Goal: Task Accomplishment & Management: Use online tool/utility

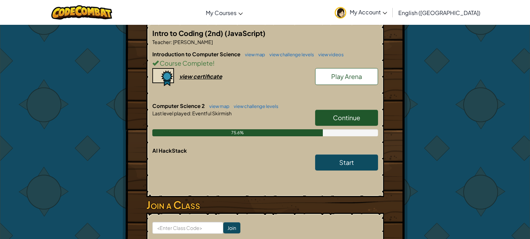
scroll to position [138, 0]
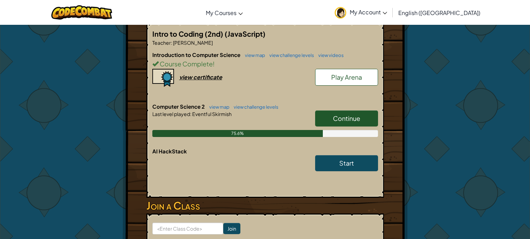
click at [368, 122] on link "Continue" at bounding box center [346, 118] width 63 height 16
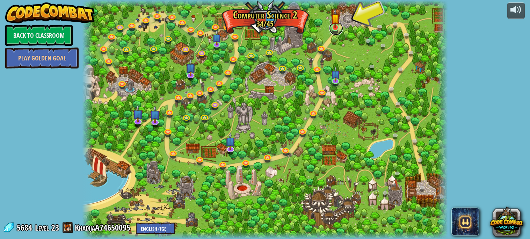
click at [341, 28] on link at bounding box center [336, 28] width 14 height 14
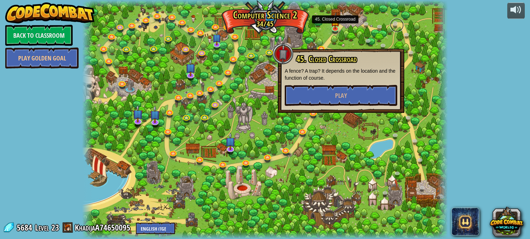
click at [397, 25] on link at bounding box center [397, 25] width 14 height 14
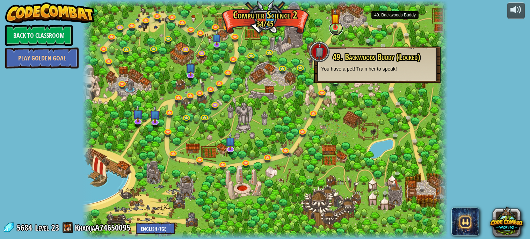
click at [339, 29] on link at bounding box center [336, 28] width 14 height 14
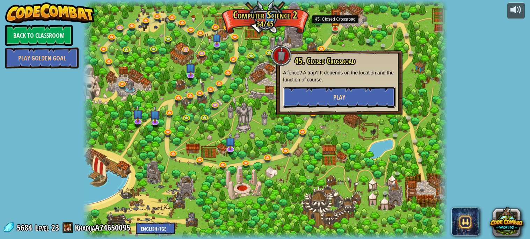
click at [351, 102] on button "Play" at bounding box center [339, 97] width 112 height 21
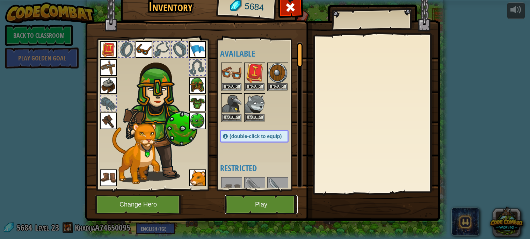
click at [256, 198] on button "Play" at bounding box center [260, 204] width 73 height 19
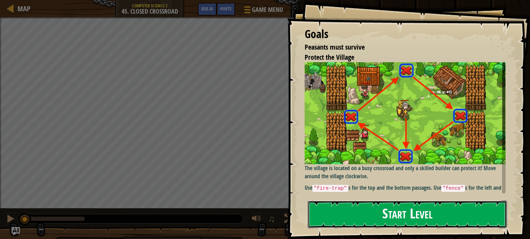
click at [439, 218] on button "Start Level" at bounding box center [407, 214] width 199 height 28
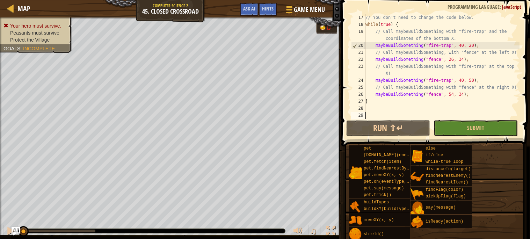
scroll to position [111, 0]
click at [247, 11] on span "Ask AI" at bounding box center [249, 8] width 12 height 7
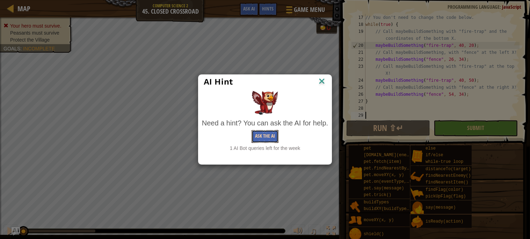
click at [269, 137] on button "Ask the AI" at bounding box center [264, 136] width 27 height 13
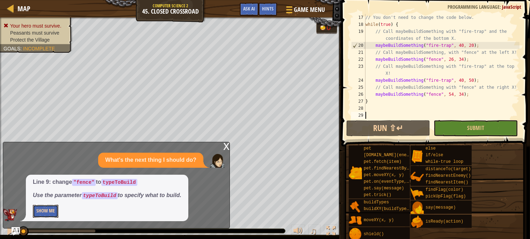
click at [43, 216] on button "Show Me" at bounding box center [45, 211] width 25 height 13
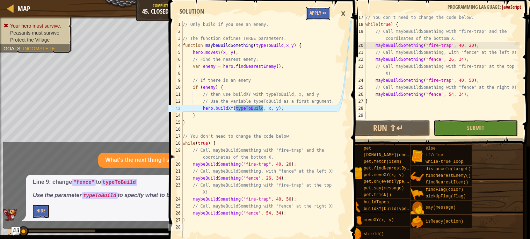
click at [315, 15] on button "Apply =>" at bounding box center [318, 13] width 24 height 13
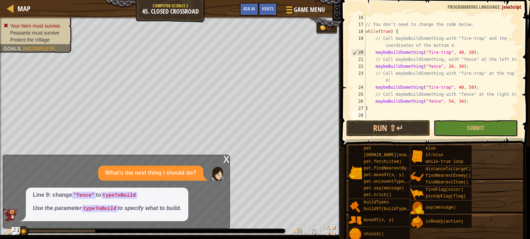
scroll to position [104, 0]
click at [411, 129] on button "Run ⇧↵" at bounding box center [388, 128] width 84 height 16
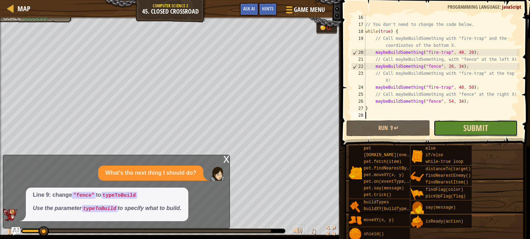
click at [478, 132] on span "Submit" at bounding box center [475, 127] width 25 height 11
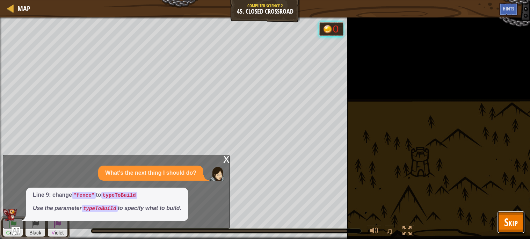
click at [510, 227] on span "Skip" at bounding box center [511, 222] width 14 height 14
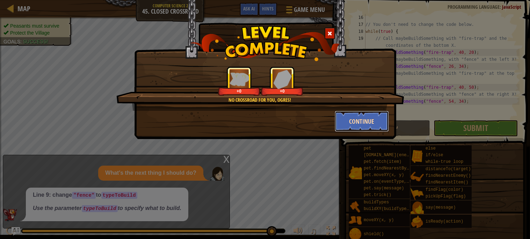
click at [370, 120] on button "Continue" at bounding box center [361, 121] width 54 height 21
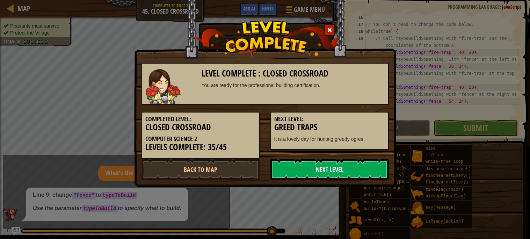
click at [376, 173] on link "Next Level" at bounding box center [329, 169] width 118 height 21
click at [360, 168] on link "Next Level" at bounding box center [329, 169] width 118 height 21
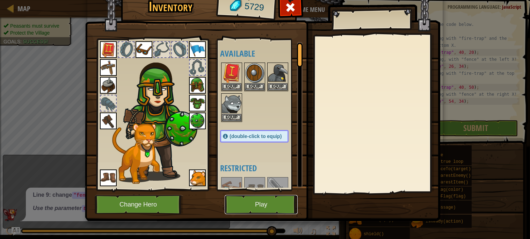
click at [258, 197] on button "Play" at bounding box center [260, 204] width 73 height 19
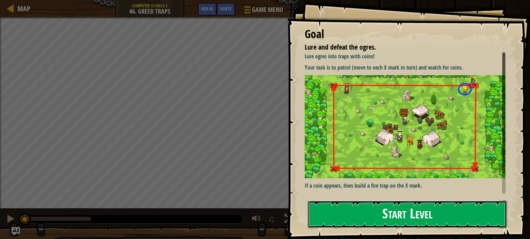
click at [498, 200] on button "Start Level" at bounding box center [407, 214] width 199 height 28
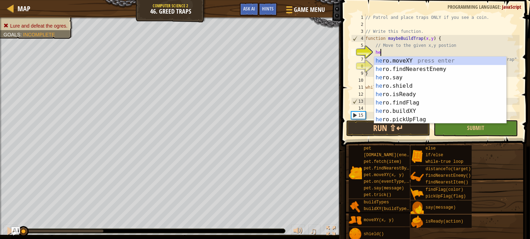
scroll to position [3, 1]
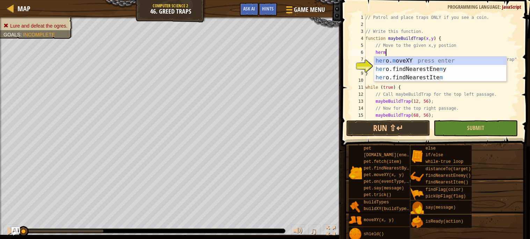
type textarea "hero.moveXY(x, y);"
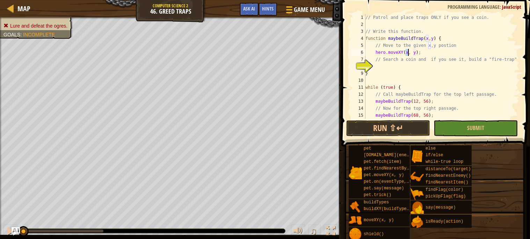
click at [416, 67] on div "// Patrol and place traps ONLY if you see a coin. // Write this function. funct…" at bounding box center [441, 73] width 155 height 119
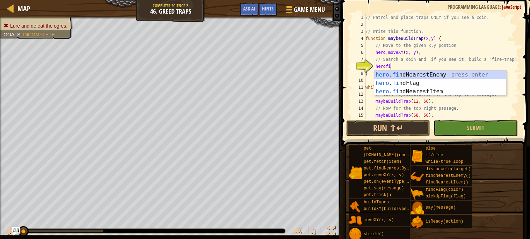
scroll to position [3, 1]
type textarea "herofi"
click at [479, 91] on div "hero . fi ndNearestEnemy press enter hero . fi ndFlag press enter hero . fi ndN…" at bounding box center [440, 92] width 132 height 42
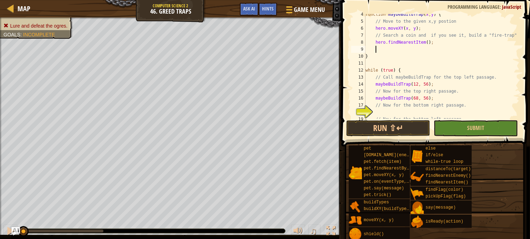
scroll to position [49, 0]
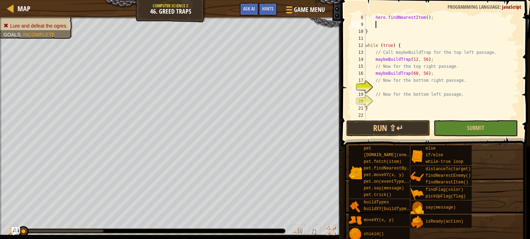
click at [409, 87] on div "hero . findNearestItem ( ) ; } while ( true ) { // Call maybeBuildTrap for the …" at bounding box center [441, 73] width 155 height 119
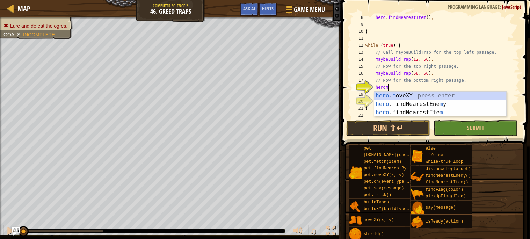
scroll to position [3, 1]
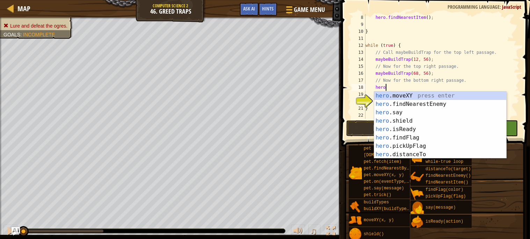
type textarea "herofin"
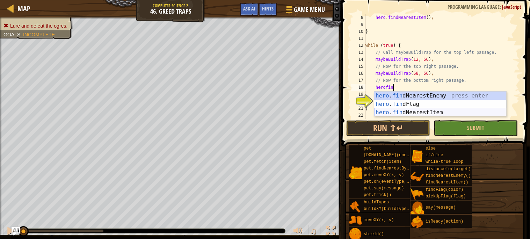
click at [424, 110] on div "hero . fin dNearestEnemy press enter hero . fin dFlag press enter hero . fin dN…" at bounding box center [440, 112] width 132 height 42
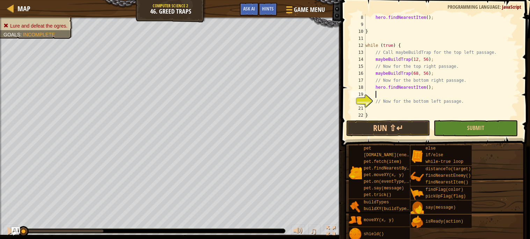
scroll to position [3, 0]
click at [418, 109] on div "hero . findNearestItem ( ) ; } while ( true ) { // Call maybeBuildTrap for the …" at bounding box center [441, 73] width 155 height 119
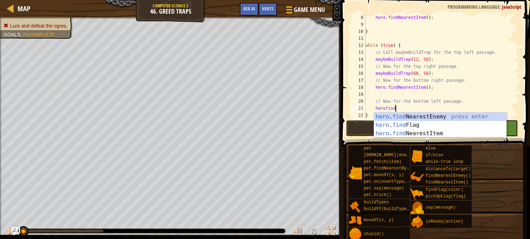
scroll to position [3, 2]
type textarea "herofindit"
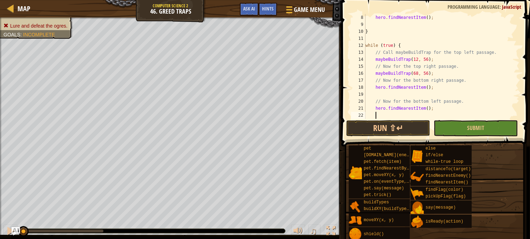
scroll to position [3, 0]
click at [408, 121] on button "Run ⇧↵" at bounding box center [388, 128] width 84 height 16
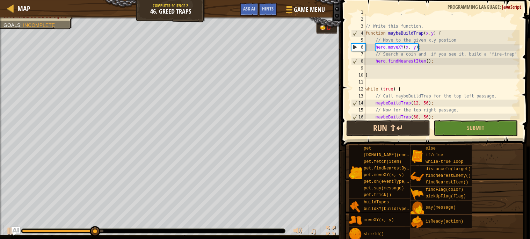
scroll to position [5, 0]
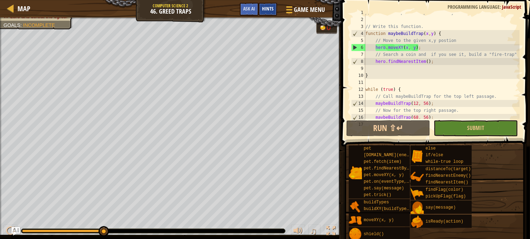
click at [261, 14] on div "Hints" at bounding box center [267, 9] width 19 height 13
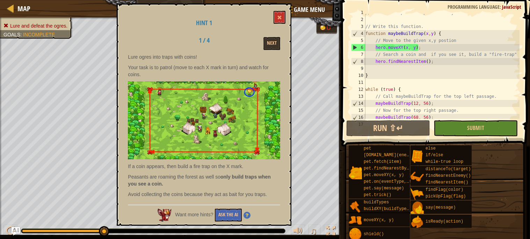
click at [247, 13] on div "Hint 1 1 / 4 Next Lure ogres into traps with coins! Your task is to patrol (mov…" at bounding box center [204, 114] width 175 height 222
click at [280, 17] on span at bounding box center [279, 17] width 5 height 5
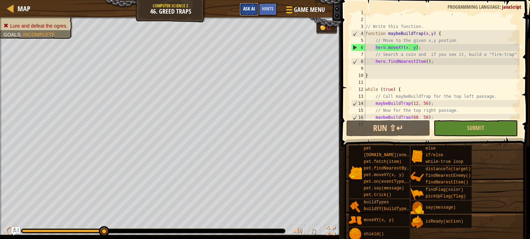
click at [253, 12] on span "Ask AI" at bounding box center [249, 8] width 12 height 7
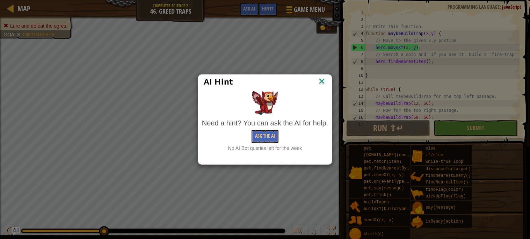
click at [315, 87] on div "AI Hint" at bounding box center [264, 82] width 133 height 14
click at [317, 84] on img at bounding box center [321, 81] width 9 height 10
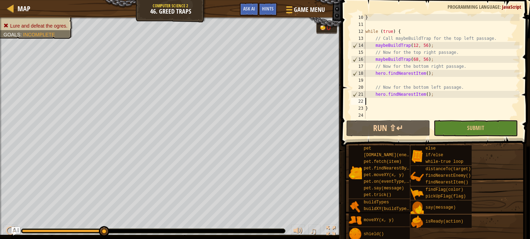
scroll to position [56, 0]
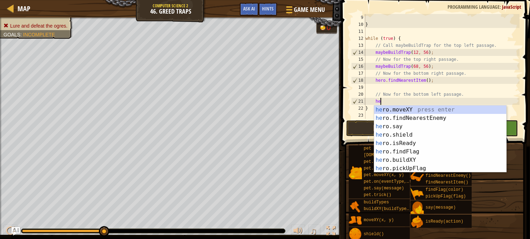
type textarea "h"
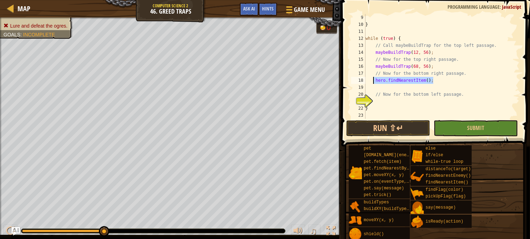
drag, startPoint x: 446, startPoint y: 79, endPoint x: 373, endPoint y: 80, distance: 73.3
click at [373, 80] on div "} while ( true ) { // Call maybeBuildTrap for the top left passage. maybeBuildT…" at bounding box center [441, 73] width 155 height 119
type textarea "hero.findNearestItem();"
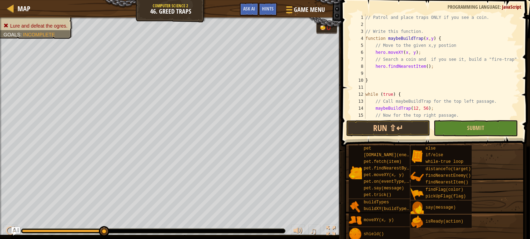
click at [378, 77] on div "// Patrol and place traps ONLY if you see a coin. // Write this function. funct…" at bounding box center [441, 73] width 155 height 119
type textarea "}"
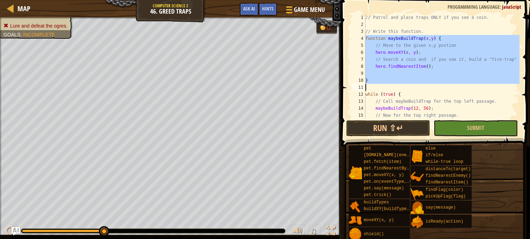
click at [384, 72] on div "// Patrol and place traps ONLY if you see a coin. // Write this function. funct…" at bounding box center [441, 66] width 155 height 105
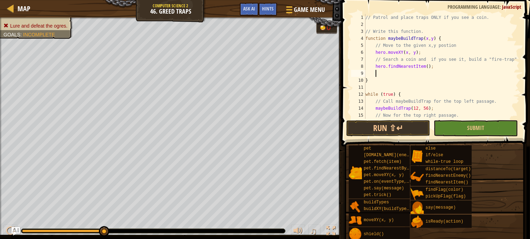
click at [359, 41] on div "4" at bounding box center [358, 38] width 14 height 7
click at [360, 38] on div "4" at bounding box center [358, 38] width 14 height 7
click at [428, 48] on div "// Patrol and place traps ONLY if you see a coin. // Write this function. funct…" at bounding box center [441, 73] width 155 height 119
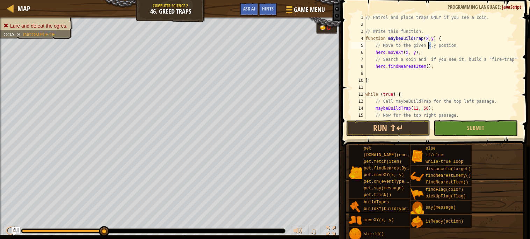
click at [428, 48] on div "// Patrol and place traps ONLY if you see a coin. // Write this function. funct…" at bounding box center [441, 66] width 155 height 105
click at [428, 48] on div "// Patrol and place traps ONLY if you see a coin. // Write this function. funct…" at bounding box center [441, 73] width 155 height 119
click at [434, 47] on div "// Patrol and place traps ONLY if you see a coin. // Write this function. funct…" at bounding box center [441, 73] width 155 height 119
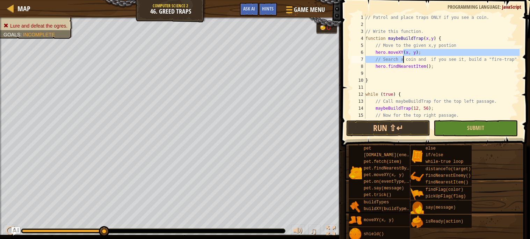
click at [404, 57] on div "// Patrol and place traps ONLY if you see a coin. // Write this function. funct…" at bounding box center [441, 73] width 155 height 119
click at [404, 57] on div "// Patrol and place traps ONLY if you see a coin. // Write this function. funct…" at bounding box center [441, 66] width 155 height 105
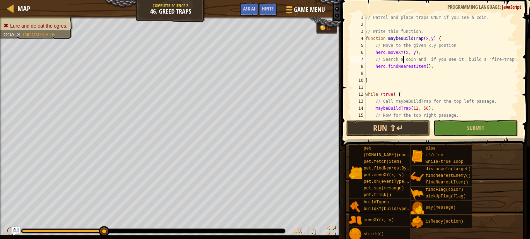
click at [404, 57] on div "// Patrol and place traps ONLY if you see a coin. // Write this function. funct…" at bounding box center [441, 73] width 155 height 119
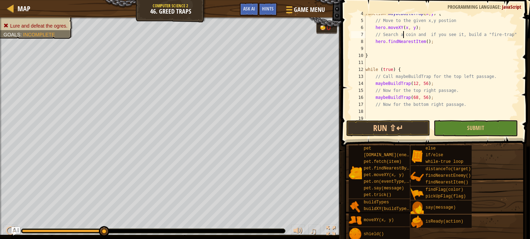
scroll to position [56, 0]
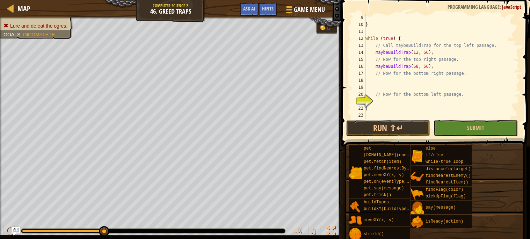
click at [441, 93] on div "} while ( true ) { // Call maybeBuildTrap for the top left passage. maybeBuildT…" at bounding box center [441, 73] width 155 height 119
click at [441, 46] on div "} while ( true ) { // Call maybeBuildTrap for the top left passage. maybeBuildT…" at bounding box center [441, 73] width 155 height 119
type textarea "// Call maybeBuildTrap for the top left passage."
click at [435, 77] on div "} while ( true ) { // Call maybeBuildTrap for the top left passage. maybeBuildT…" at bounding box center [441, 73] width 155 height 119
click at [394, 86] on div "} while ( true ) { // Call maybeBuildTrap for the top left passage. maybeBuildT…" at bounding box center [441, 73] width 155 height 119
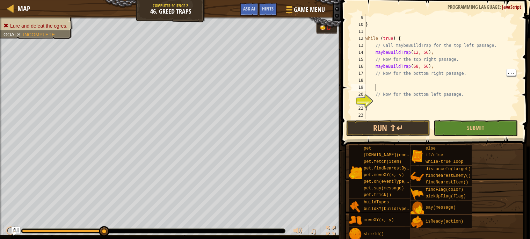
click at [383, 80] on div "} while ( true ) { // Call maybeBuildTrap for the top left passage. maybeBuildT…" at bounding box center [441, 73] width 155 height 119
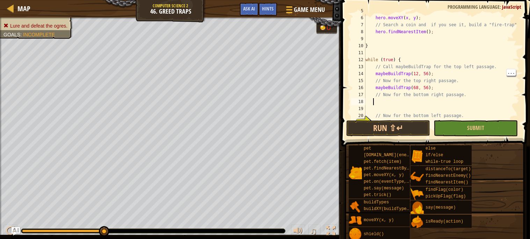
scroll to position [0, 0]
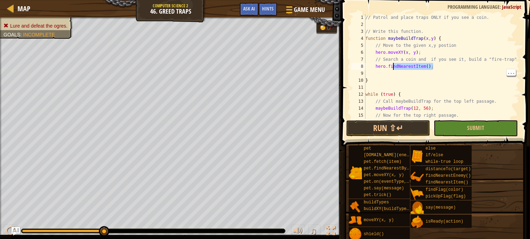
drag, startPoint x: 432, startPoint y: 69, endPoint x: 393, endPoint y: 68, distance: 38.4
click at [393, 68] on div "// Patrol and place traps ONLY if you see a coin. // Write this function. funct…" at bounding box center [441, 73] width 155 height 119
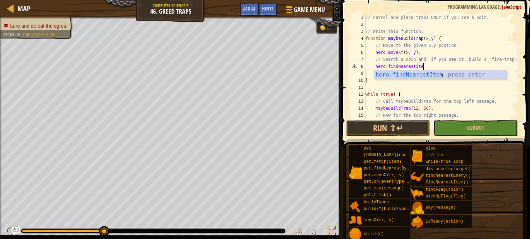
type textarea "hero.findNearestitem"
click at [415, 72] on div "hero.findNearestItem press enter" at bounding box center [440, 83] width 132 height 25
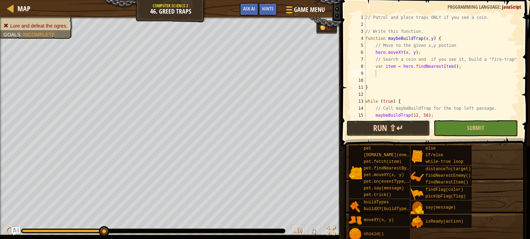
click at [394, 125] on button "Run ⇧↵" at bounding box center [388, 128] width 84 height 16
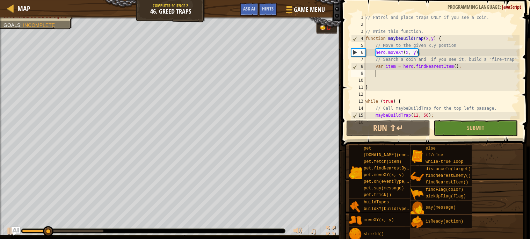
click at [405, 95] on div "// Patrol and place traps ONLY if you see a coin. // Write this function. funct…" at bounding box center [441, 73] width 155 height 119
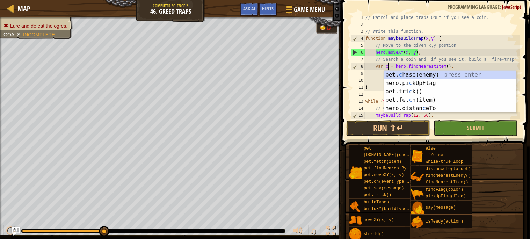
scroll to position [3, 2]
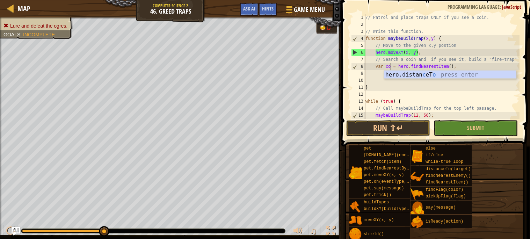
type textarea "var coin = hero.findNearestItem();"
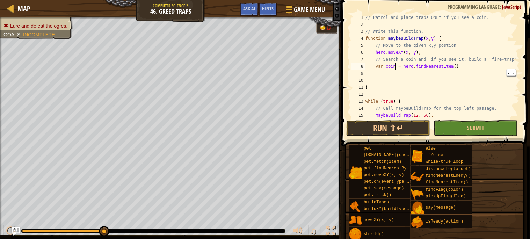
click at [413, 72] on div "// Patrol and place traps ONLY if you see a coin. // Write this function. funct…" at bounding box center [441, 73] width 155 height 119
click at [397, 87] on div "// Patrol and place traps ONLY if you see a coin. // Write this function. funct…" at bounding box center [441, 73] width 155 height 119
type textarea "}"
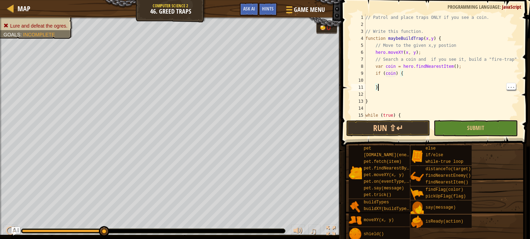
scroll to position [3, 1]
click at [397, 86] on div "// Patrol and place traps ONLY if you see a coin. // Write this function. funct…" at bounding box center [441, 73] width 155 height 119
click at [393, 83] on div "// Patrol and place traps ONLY if you see a coin. // Write this function. funct…" at bounding box center [441, 73] width 155 height 119
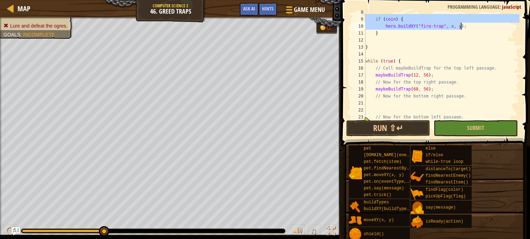
scroll to position [54, 0]
click at [461, 83] on div "var coin = hero . findNearestItem ( ) ; if ( coin ) { hero . buildXY ( "fire-tr…" at bounding box center [441, 68] width 155 height 119
type textarea "maybeBuildTrap(68, 56); // Now for the bottom right passage."
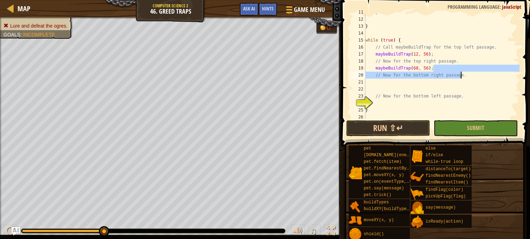
scroll to position [75, 0]
click at [406, 90] on div "} } while ( true ) { // Call maybeBuildTrap for the top left passage. maybeBuil…" at bounding box center [441, 67] width 155 height 119
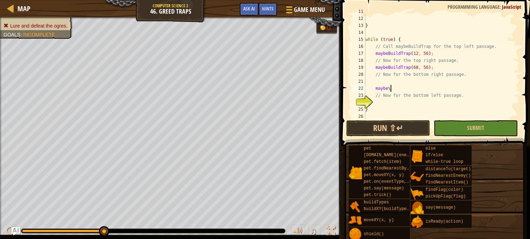
scroll to position [3, 1]
type textarea "m"
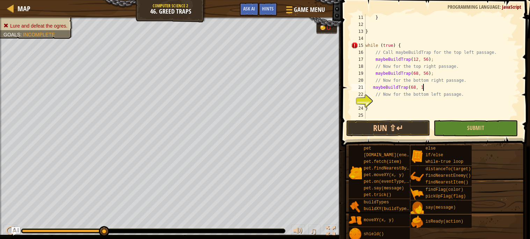
scroll to position [3, 5]
type textarea "maybeBuildTrap(68, 12)"
click at [436, 100] on div "} } while ( true ) { // Call maybeBuildTrap for the top left passage. maybeBuil…" at bounding box center [441, 73] width 155 height 119
type textarea "maybeBuildTrap(12, 12)"
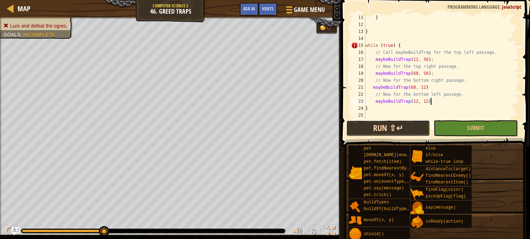
click at [408, 121] on button "Run ⇧↵" at bounding box center [388, 128] width 84 height 16
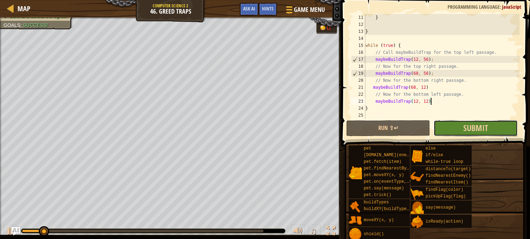
click at [501, 131] on button "Submit" at bounding box center [475, 128] width 84 height 16
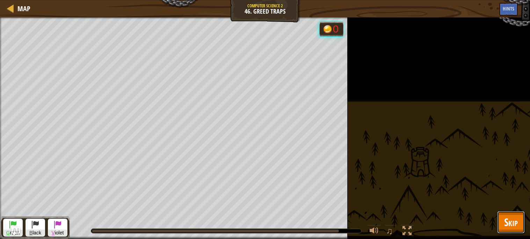
click at [510, 223] on span "Skip" at bounding box center [511, 222] width 14 height 14
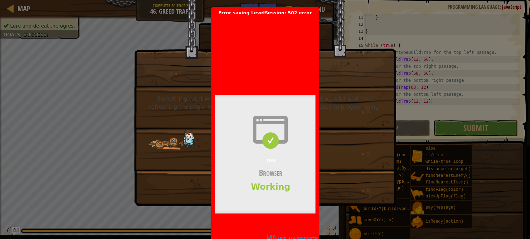
click at [330, 187] on div "502: Server error. Something went wrong, and it’s probably our fault. Try waiti…" at bounding box center [265, 103] width 262 height 206
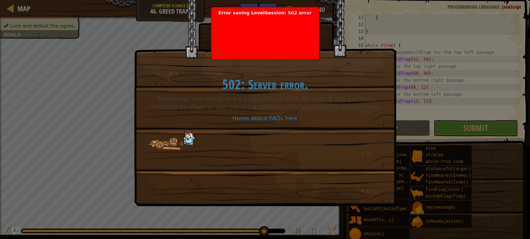
click at [274, 168] on div "502: Server error. Something went wrong, and it’s probably our fault. Try waiti…" at bounding box center [264, 85] width 261 height 171
